Goal: Task Accomplishment & Management: Manage account settings

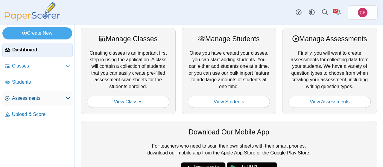
click at [31, 102] on link "Assessments" at bounding box center [37, 99] width 70 height 14
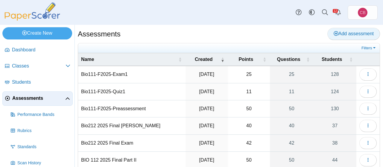
click at [364, 36] on span "Add assessment" at bounding box center [353, 33] width 40 height 5
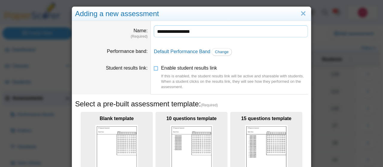
click at [202, 32] on input "**********" at bounding box center [231, 31] width 154 height 12
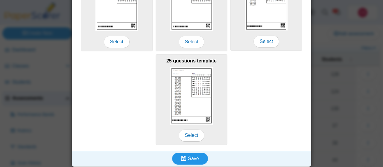
type input "**********"
click at [189, 158] on span "Save" at bounding box center [193, 158] width 11 height 5
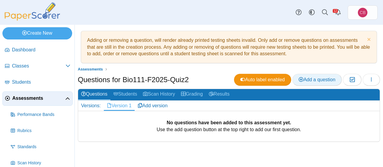
click at [324, 81] on span "Add a question" at bounding box center [316, 79] width 37 height 5
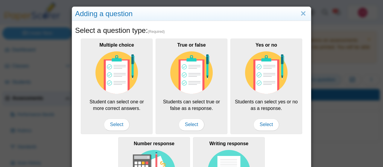
scroll to position [91, 0]
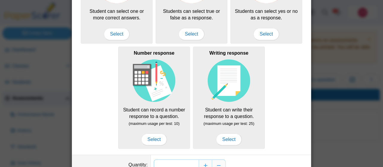
drag, startPoint x: 190, startPoint y: 162, endPoint x: 196, endPoint y: 160, distance: 6.2
click at [196, 160] on input "*" at bounding box center [176, 166] width 45 height 12
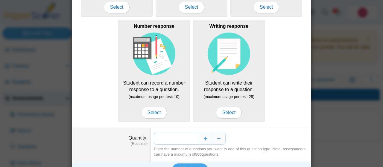
scroll to position [129, 0]
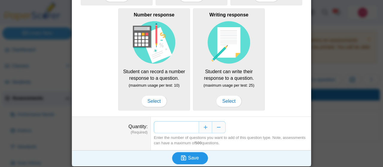
type input "**"
click at [196, 156] on span "Save" at bounding box center [193, 158] width 11 height 5
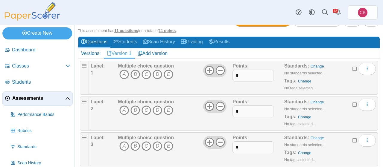
scroll to position [77, 0]
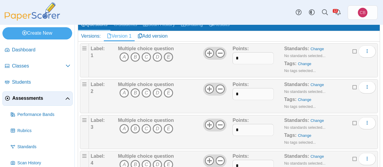
click at [169, 58] on icon "E" at bounding box center [169, 57] width 10 height 10
click at [147, 92] on icon "C" at bounding box center [146, 93] width 10 height 10
click at [159, 129] on icon "D" at bounding box center [158, 129] width 10 height 10
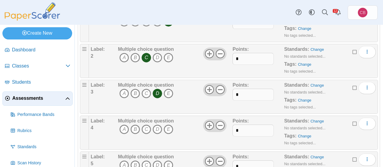
scroll to position [153, 0]
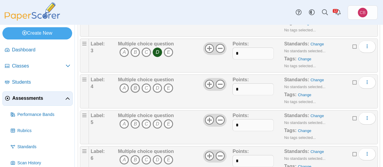
click at [134, 86] on icon "B" at bounding box center [135, 88] width 10 height 10
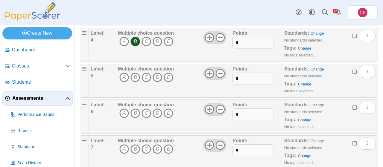
scroll to position [191, 0]
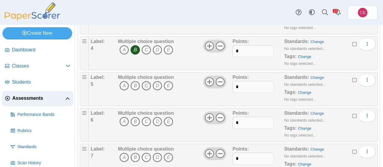
click at [145, 82] on icon "C" at bounding box center [146, 86] width 10 height 10
drag, startPoint x: 123, startPoint y: 119, endPoint x: 123, endPoint y: 122, distance: 3.3
click at [123, 119] on icon "A" at bounding box center [124, 122] width 10 height 10
click at [145, 156] on icon "C" at bounding box center [146, 158] width 10 height 10
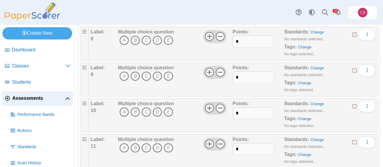
scroll to position [306, 0]
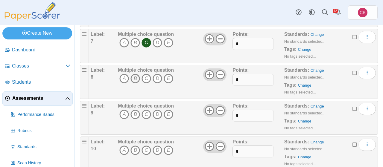
click at [138, 74] on icon "B" at bounding box center [135, 79] width 10 height 10
click at [135, 112] on icon "B" at bounding box center [135, 115] width 10 height 10
click at [135, 146] on icon "B" at bounding box center [135, 151] width 10 height 10
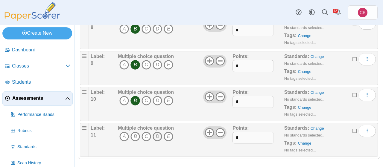
click at [158, 132] on icon "D" at bounding box center [158, 137] width 10 height 10
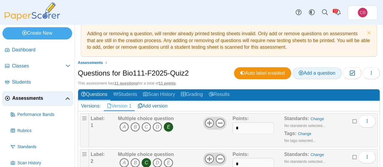
scroll to position [0, 0]
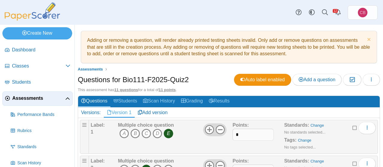
click at [36, 98] on span "Assessments" at bounding box center [38, 98] width 53 height 7
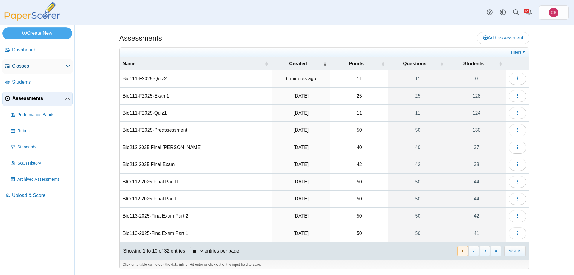
click at [25, 64] on span "Classes" at bounding box center [39, 66] width 54 height 7
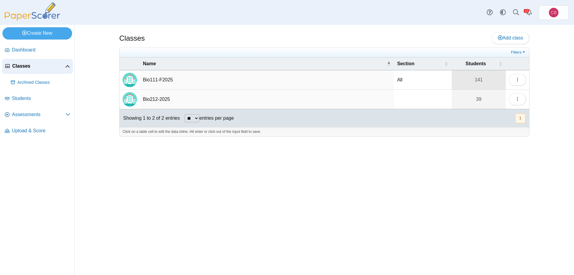
click at [473, 81] on link "141" at bounding box center [479, 79] width 54 height 19
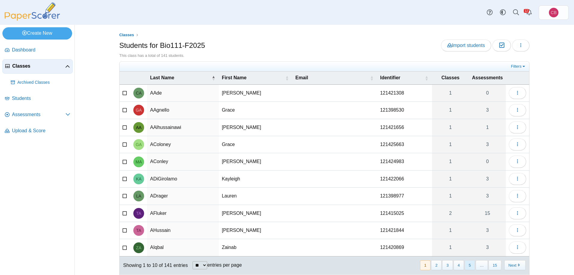
click at [469, 266] on button "5" at bounding box center [470, 265] width 10 height 10
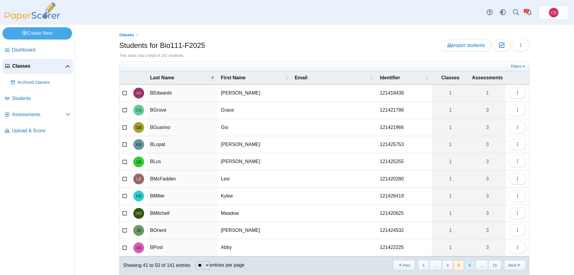
click at [469, 266] on button "6" at bounding box center [470, 265] width 10 height 10
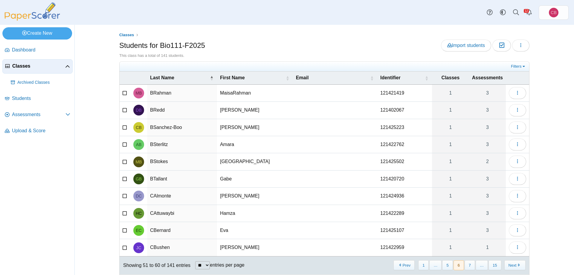
click at [469, 266] on button "7" at bounding box center [470, 265] width 10 height 10
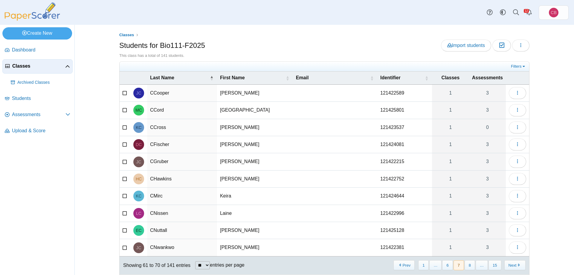
click at [469, 266] on button "8" at bounding box center [470, 265] width 10 height 10
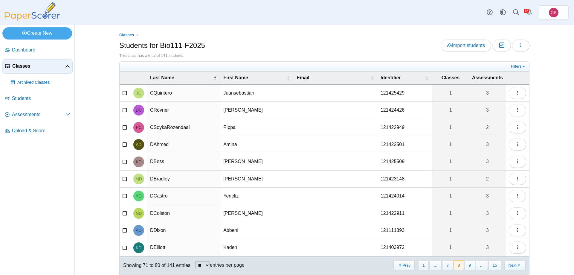
click at [469, 266] on button "9" at bounding box center [470, 265] width 10 height 10
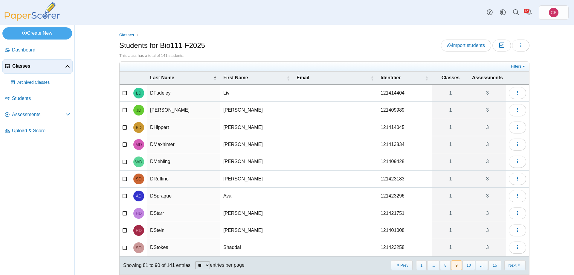
click at [469, 266] on button "10" at bounding box center [469, 265] width 13 height 10
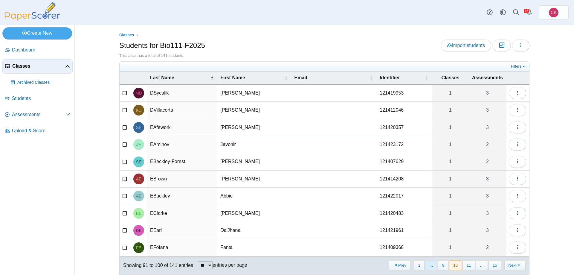
click at [436, 265] on span "…" at bounding box center [431, 265] width 12 height 10
click at [442, 264] on button "9" at bounding box center [443, 265] width 10 height 10
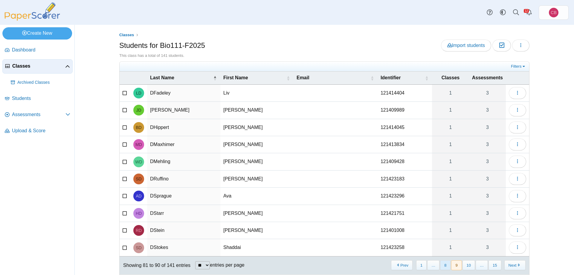
click at [445, 264] on button "8" at bounding box center [445, 265] width 10 height 10
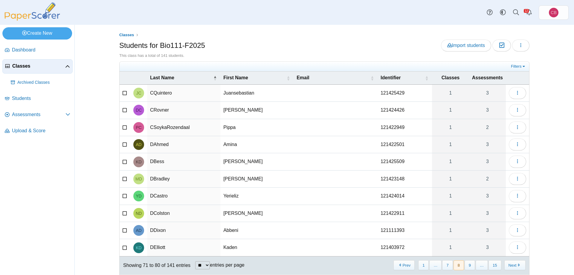
click at [445, 264] on button "7" at bounding box center [447, 265] width 10 height 10
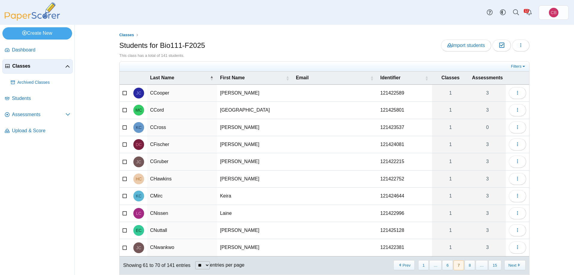
click at [445, 264] on button "6" at bounding box center [447, 265] width 10 height 10
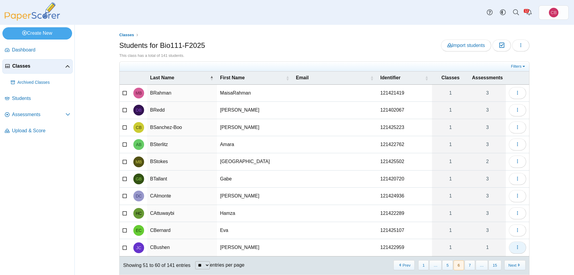
click at [520, 249] on button "button" at bounding box center [517, 247] width 17 height 12
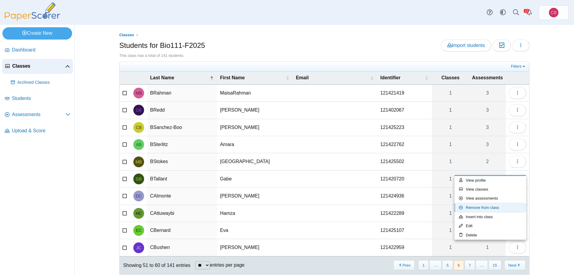
click at [499, 207] on link "Remove from class" at bounding box center [491, 207] width 72 height 9
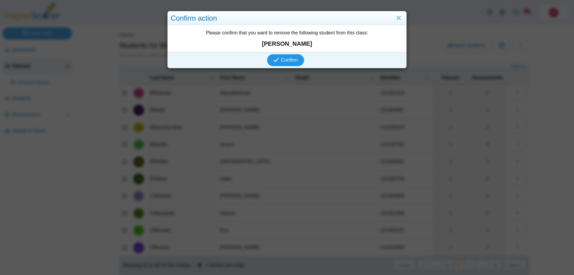
click at [286, 64] on button "Confirm" at bounding box center [285, 60] width 37 height 12
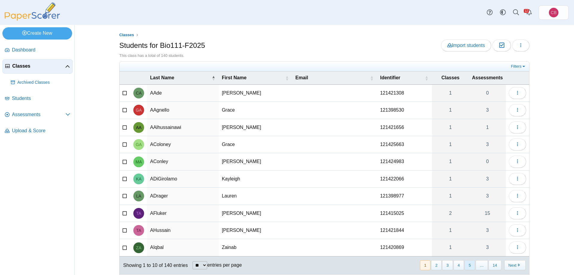
click at [470, 264] on button "5" at bounding box center [470, 265] width 10 height 10
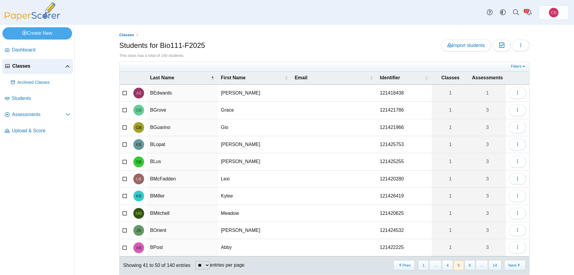
click at [470, 264] on button "6" at bounding box center [470, 265] width 10 height 10
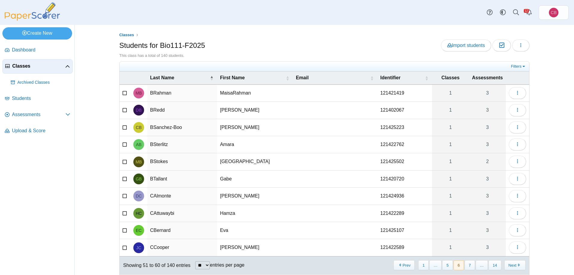
click at [470, 264] on button "7" at bounding box center [470, 265] width 10 height 10
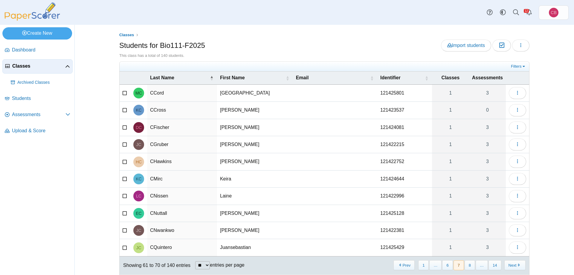
click at [470, 264] on button "8" at bounding box center [470, 265] width 10 height 10
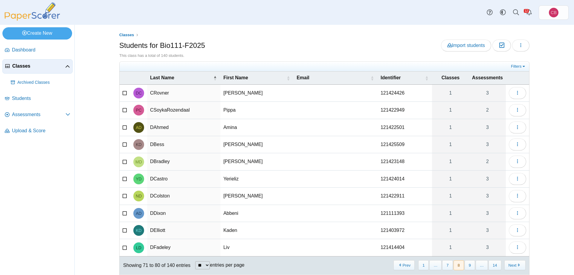
click at [470, 264] on button "9" at bounding box center [470, 265] width 10 height 10
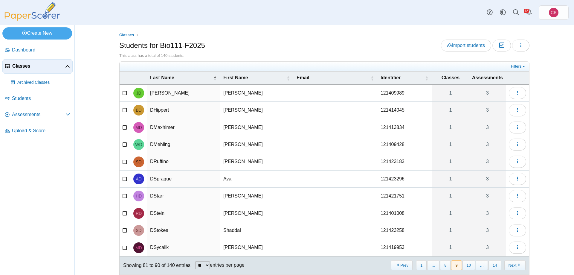
click at [470, 264] on button "10" at bounding box center [469, 265] width 13 height 10
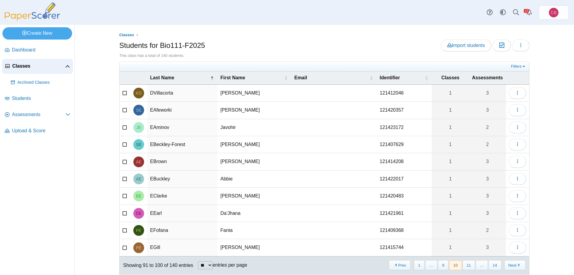
click at [470, 264] on button "11" at bounding box center [469, 265] width 13 height 10
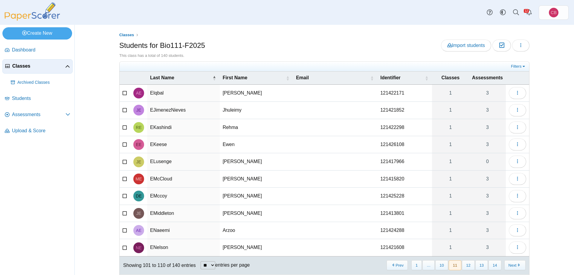
click at [470, 264] on button "12" at bounding box center [468, 265] width 13 height 10
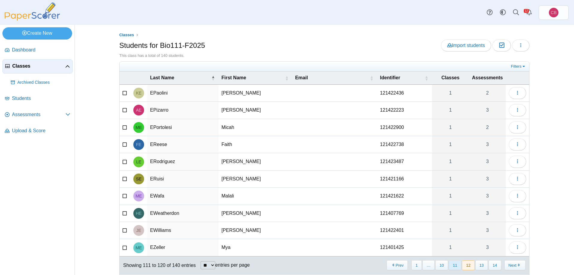
click at [457, 266] on button "11" at bounding box center [455, 265] width 13 height 10
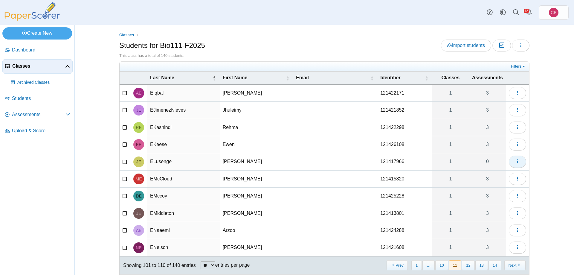
click at [522, 164] on button "button" at bounding box center [517, 162] width 17 height 12
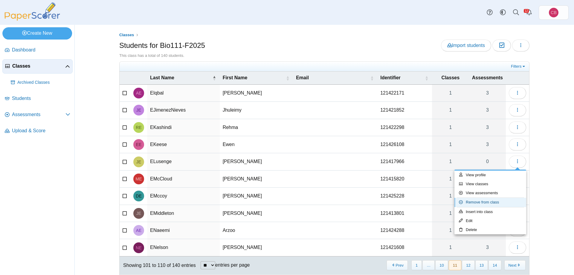
click at [506, 203] on link "Remove from class" at bounding box center [491, 202] width 72 height 9
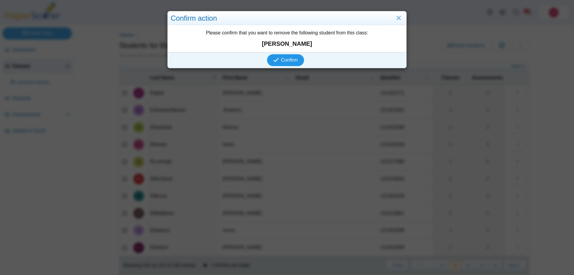
click at [292, 59] on span "Confirm" at bounding box center [289, 59] width 17 height 5
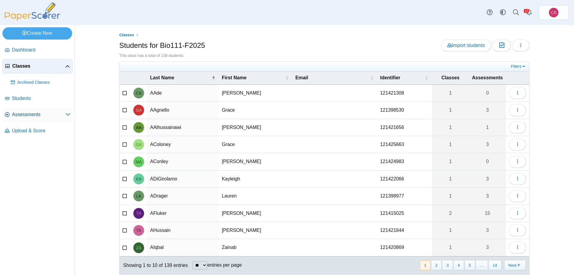
click at [41, 116] on span "Assessments" at bounding box center [39, 114] width 54 height 7
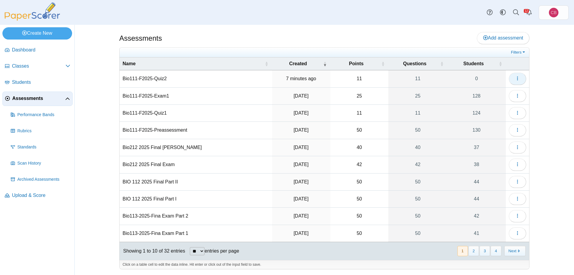
click at [519, 77] on icon "button" at bounding box center [517, 78] width 5 height 5
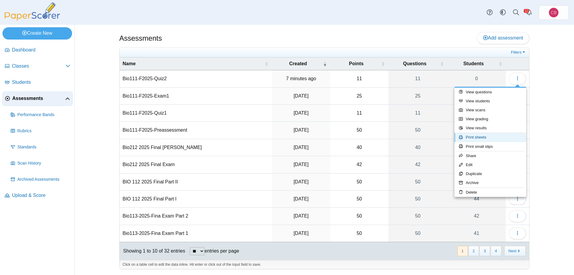
click at [502, 138] on link "Print sheets" at bounding box center [491, 137] width 72 height 9
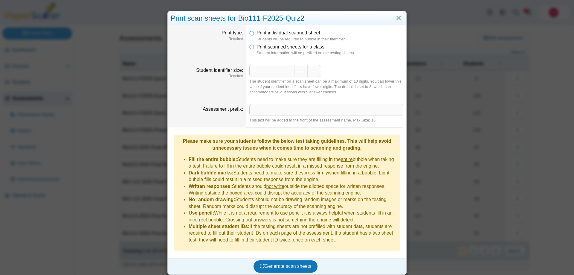
click at [256, 48] on li "Print scanned sheets for a class Student information will be prefilled on the t…" at bounding box center [326, 50] width 154 height 12
click at [250, 48] on icon at bounding box center [251, 46] width 5 height 4
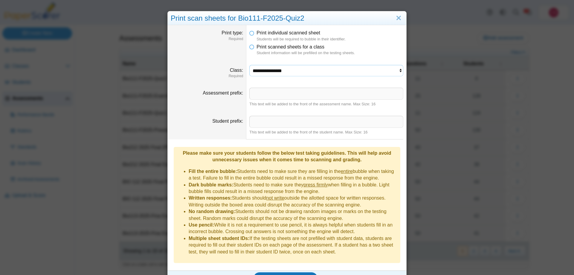
select select "**********"
click option "**********" at bounding box center [0, 0] width 0 height 0
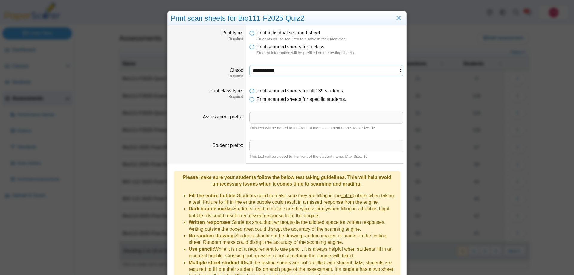
scroll to position [30, 0]
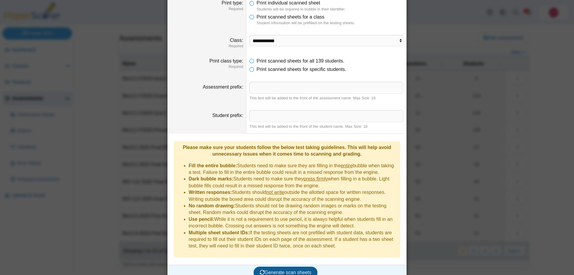
click at [296, 270] on span "Generate scan sheets" at bounding box center [286, 272] width 52 height 5
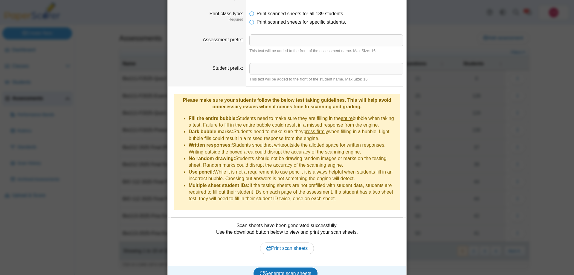
scroll to position [78, 0]
click at [295, 245] on span "Print scan sheets" at bounding box center [287, 247] width 42 height 5
